Goal: Information Seeking & Learning: Learn about a topic

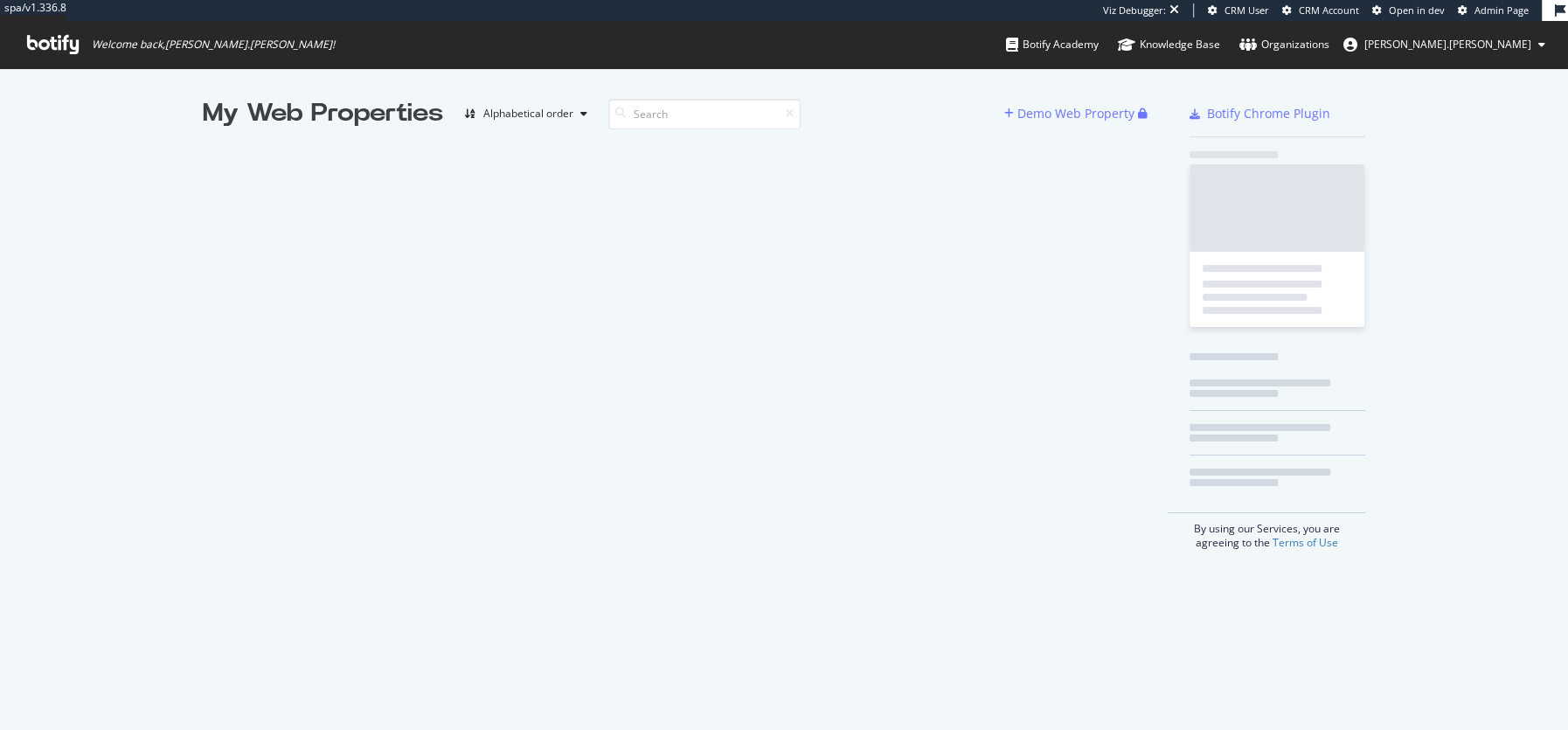
scroll to position [730, 1567]
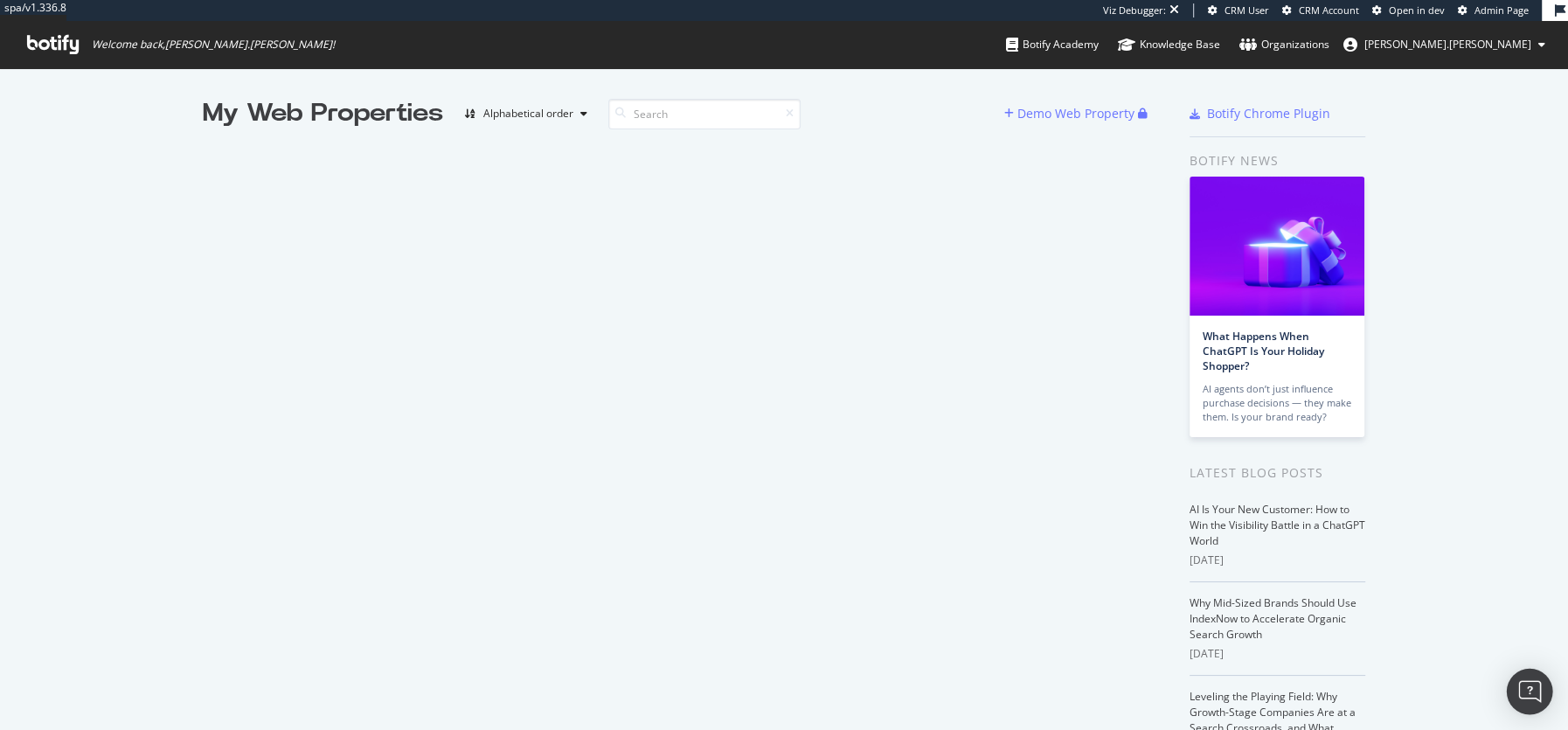
click at [1537, 683] on img "Open Intercom Messenger" at bounding box center [1529, 692] width 23 height 23
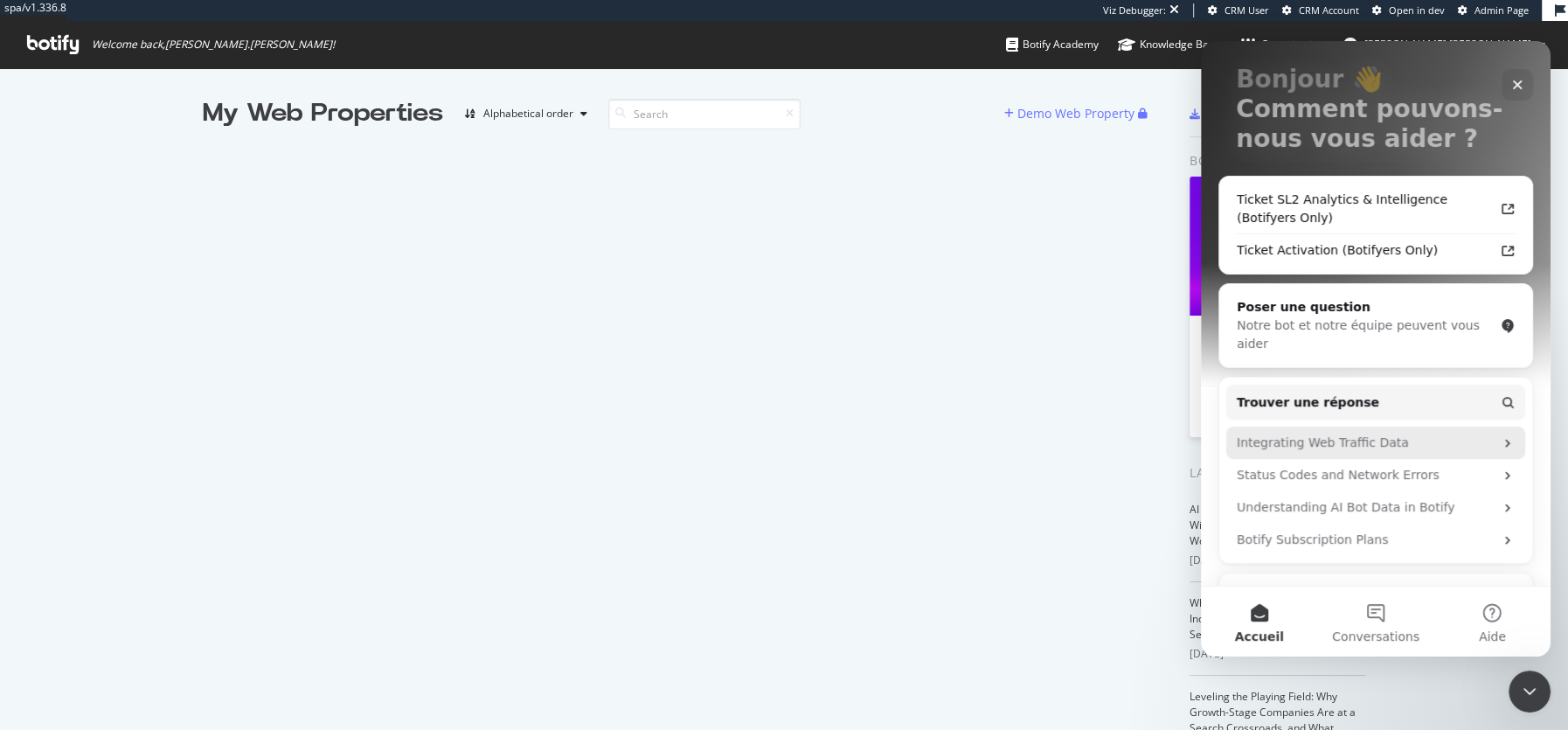
scroll to position [232, 0]
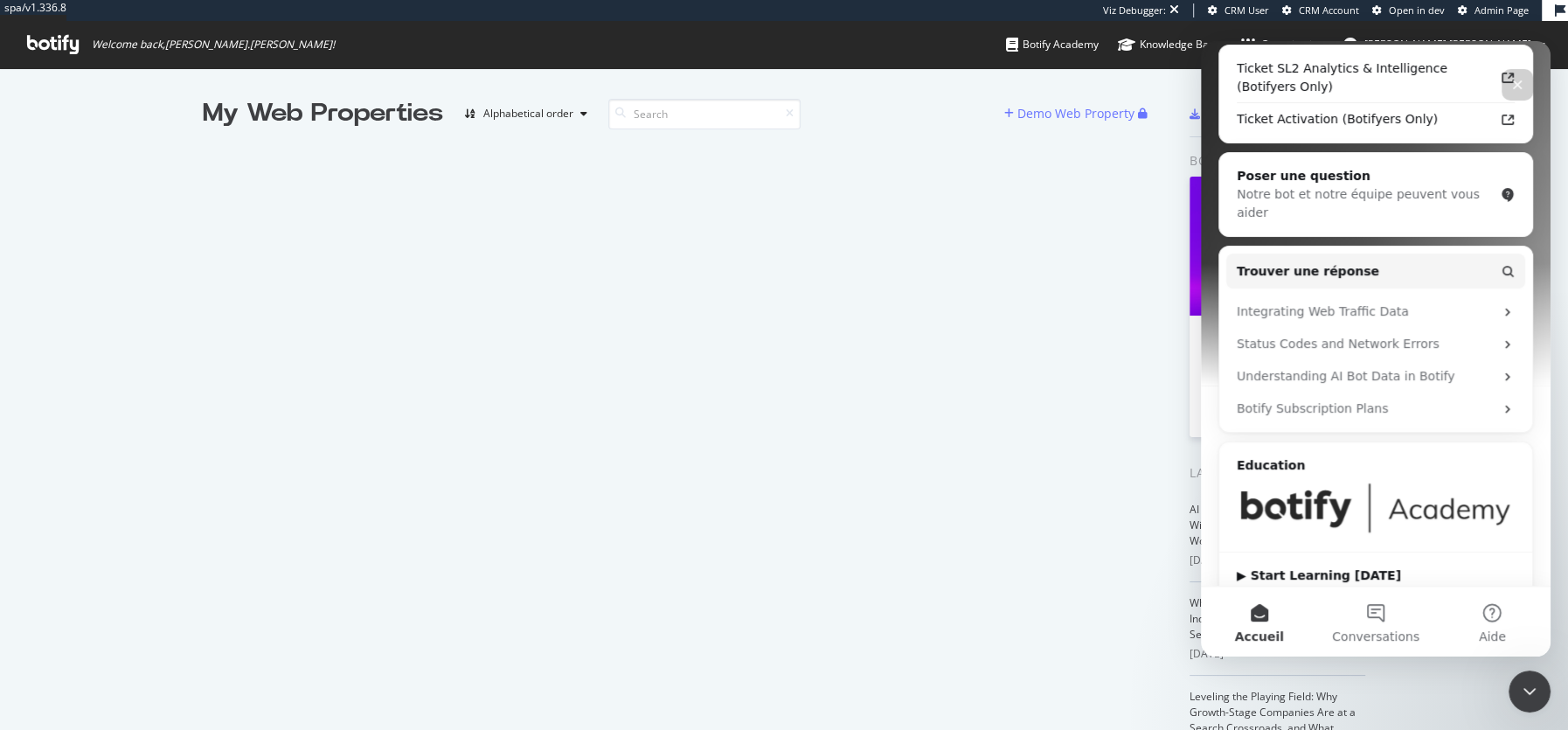
click at [1421, 490] on img "Intercom Messenger" at bounding box center [1376, 507] width 278 height 52
click at [1299, 490] on img "Intercom Messenger" at bounding box center [1376, 507] width 278 height 52
click at [1297, 566] on div "▶ Start Learning [DATE]" at bounding box center [1376, 575] width 278 height 18
